Goal: Task Accomplishment & Management: Use online tool/utility

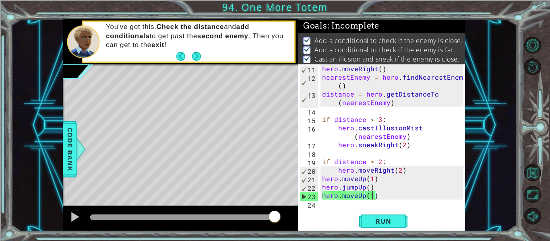
scroll to position [110, 0]
click at [368, 215] on button "Run" at bounding box center [383, 221] width 48 height 16
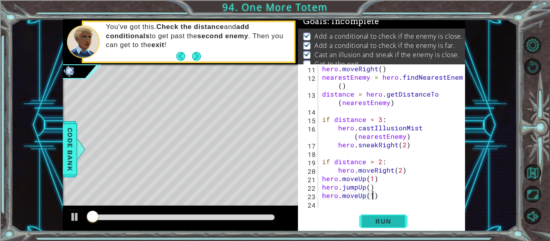
scroll to position [6, 0]
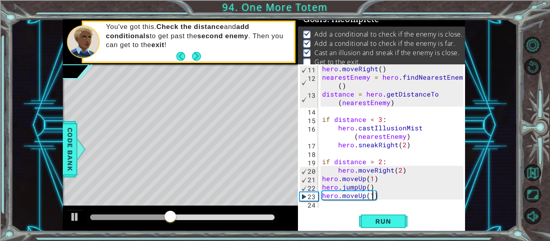
click at [394, 176] on div "hero . moveRight ( ) nearestEnemy = hero . findNearestEnemy ( ) distance = hero…" at bounding box center [393, 144] width 147 height 161
click at [399, 172] on div "hero . moveRight ( ) nearestEnemy = hero . findNearestEnemy ( ) distance = hero…" at bounding box center [393, 144] width 147 height 161
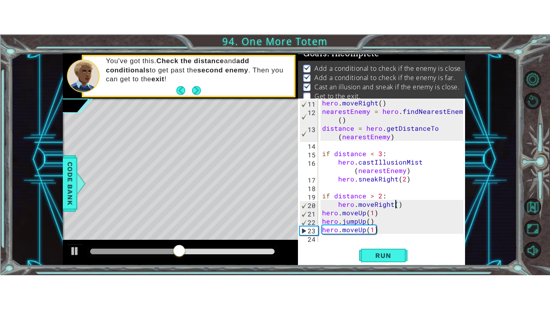
scroll to position [0, 5]
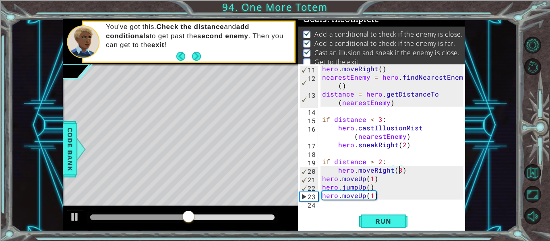
click at [402, 148] on div "hero . moveRight ( ) nearestEnemy = hero . findNearestEnemy ( ) distance = hero…" at bounding box center [393, 144] width 147 height 161
type textarea "hero.sneakRight(3)"
click at [387, 223] on span "Run" at bounding box center [383, 221] width 32 height 8
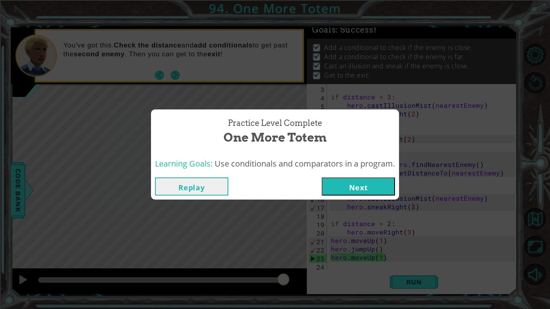
scroll to position [17, 0]
click at [361, 192] on button "Next" at bounding box center [358, 186] width 73 height 18
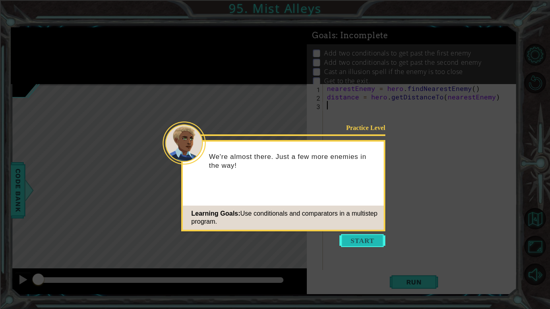
click at [376, 241] on button "Start" at bounding box center [362, 240] width 46 height 13
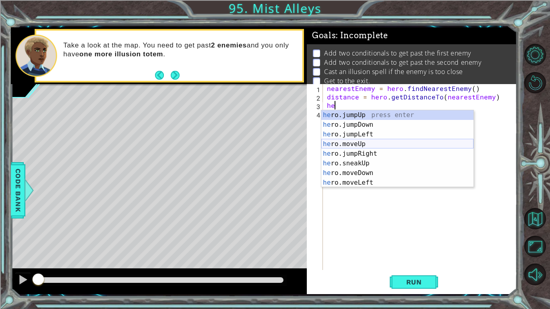
click at [417, 146] on div "he ro.jumpUp press enter he ro.jumpDown press enter he ro.jumpLeft press enter …" at bounding box center [397, 158] width 152 height 97
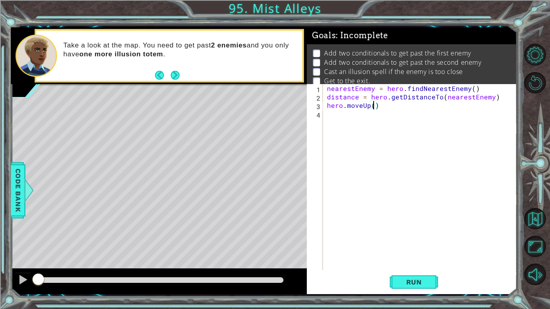
scroll to position [0, 3]
type textarea "hero.moveUp(2)"
click at [419, 241] on button "Run" at bounding box center [414, 282] width 48 height 21
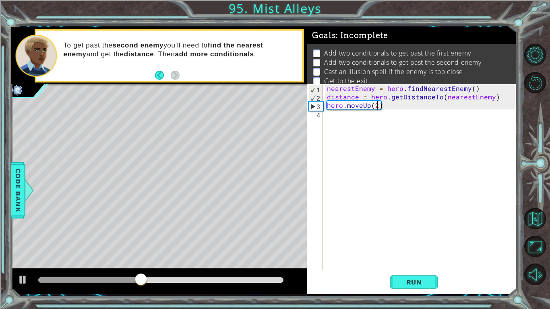
click at [408, 125] on div "nearestEnemy = hero . findNearestEnemy ( ) distance = hero . getDistanceTo ( ne…" at bounding box center [422, 185] width 194 height 203
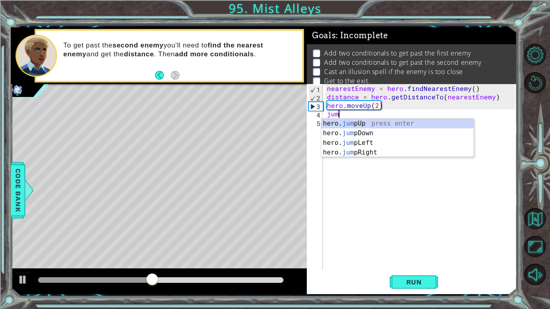
type textarea "jump"
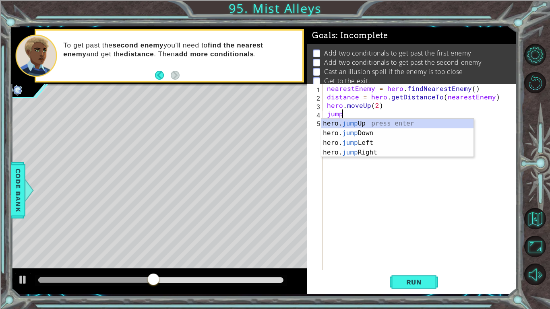
scroll to position [0, 0]
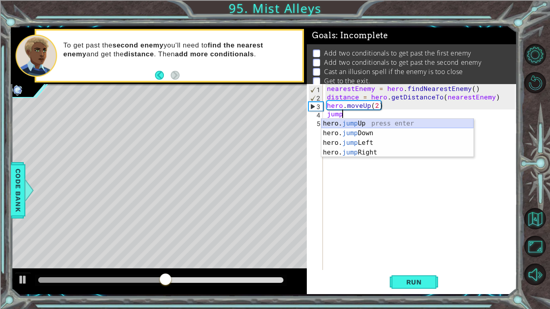
click at [401, 122] on div "hero. jump Up press enter hero. jump Down press enter hero. jump Left press ent…" at bounding box center [397, 148] width 152 height 58
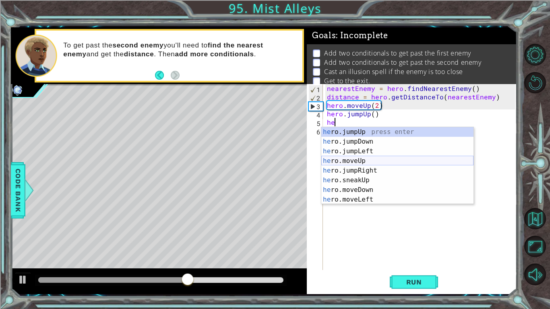
click at [359, 158] on div "he ro.jumpUp press enter he ro.jumpDown press enter he ro.jumpLeft press enter …" at bounding box center [397, 175] width 152 height 97
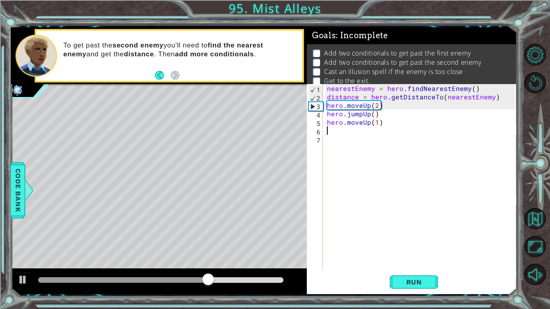
scroll to position [0, 3]
click at [431, 107] on div "nearestEnemy = hero . findNearestEnemy ( ) distance = hero . getDistanceTo ( ne…" at bounding box center [422, 185] width 194 height 203
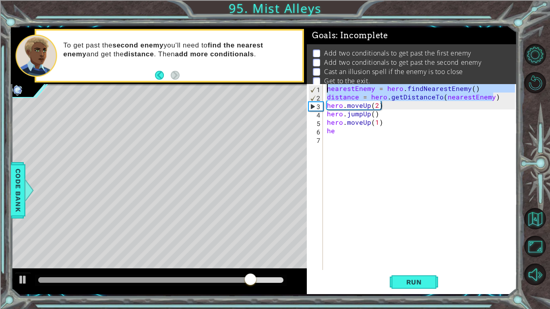
drag, startPoint x: 499, startPoint y: 101, endPoint x: 330, endPoint y: 78, distance: 171.4
click at [330, 78] on div "Goals : Incomplete Add two conditionals to get past the first enemy Add two con…" at bounding box center [412, 160] width 210 height 267
type textarea "nearestEnemy = hero.findNearestEnemy() distance = hero.getDistanceTo(nearestEne…"
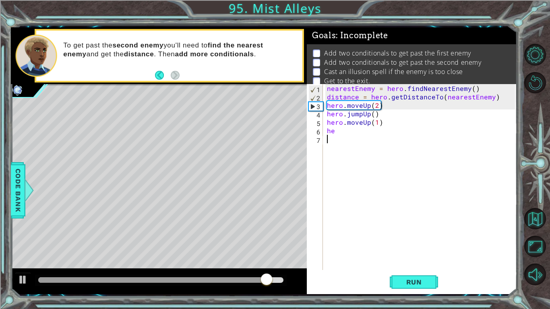
click at [336, 143] on div "nearestEnemy = hero . findNearestEnemy ( ) distance = hero . getDistanceTo ( ne…" at bounding box center [422, 185] width 194 height 203
paste textarea "distance = hero.getDistanceTo(nearestEnemy)"
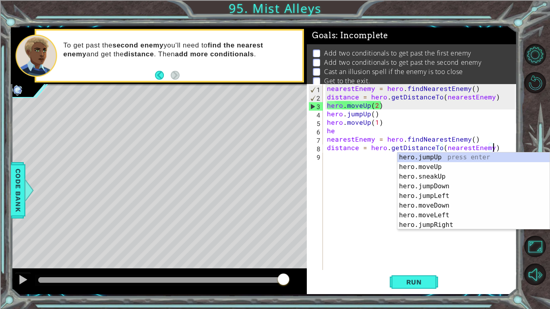
click at [350, 131] on div "nearestEnemy = hero . findNearestEnemy ( ) distance = hero . getDistanceTo ( ne…" at bounding box center [422, 185] width 194 height 203
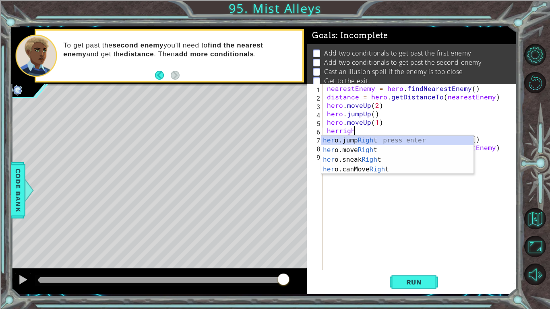
scroll to position [0, 1]
click at [421, 152] on div "her o.jump Right press enter her o.move Right press enter her o.sneak Right pre…" at bounding box center [397, 165] width 152 height 58
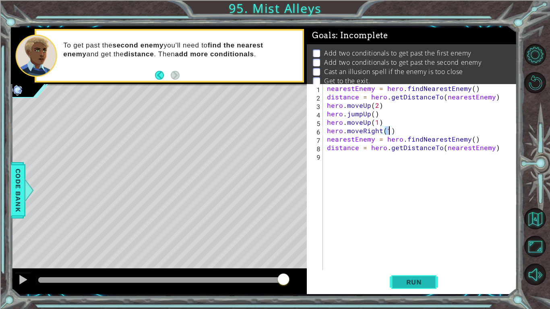
type textarea "hero.moveRight(1)"
click at [414, 241] on span "Run" at bounding box center [414, 282] width 32 height 8
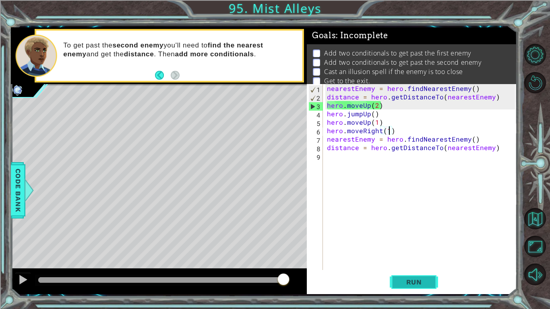
click at [414, 241] on span "Run" at bounding box center [414, 282] width 32 height 8
